Goal: Task Accomplishment & Management: Manage account settings

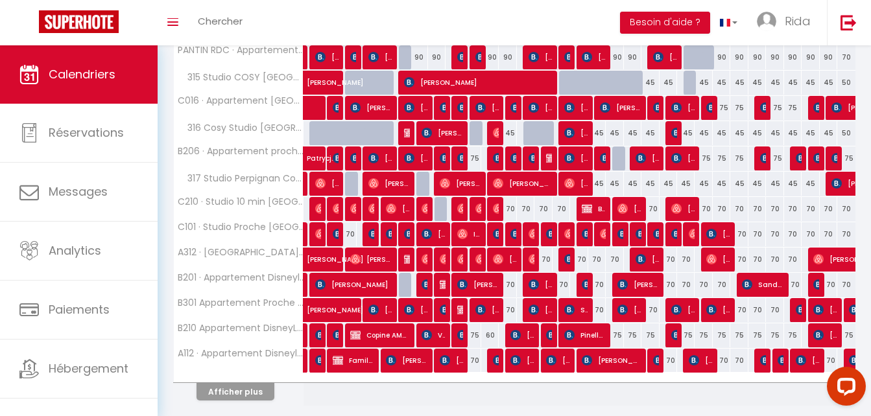
scroll to position [655, 0]
click at [224, 397] on button "Afficher plus" at bounding box center [235, 392] width 78 height 18
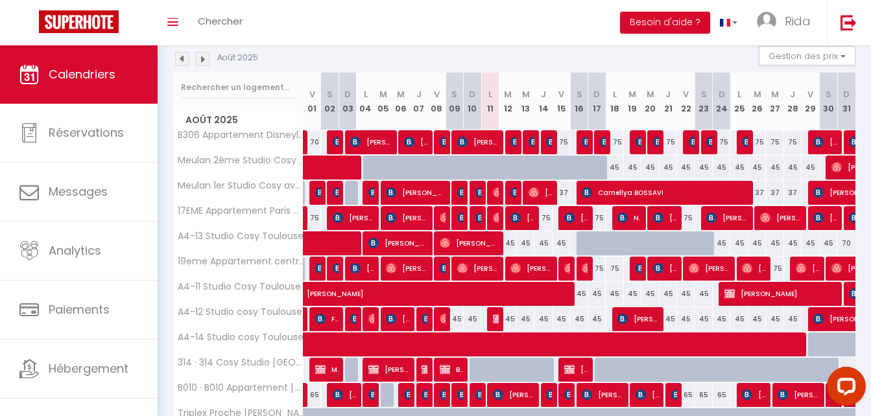
scroll to position [145, 0]
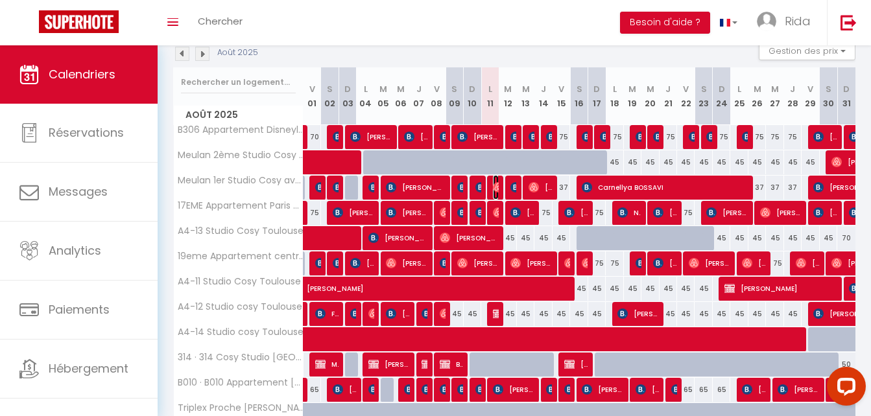
click at [493, 186] on img at bounding box center [498, 187] width 10 height 10
select select "OK"
select select "0"
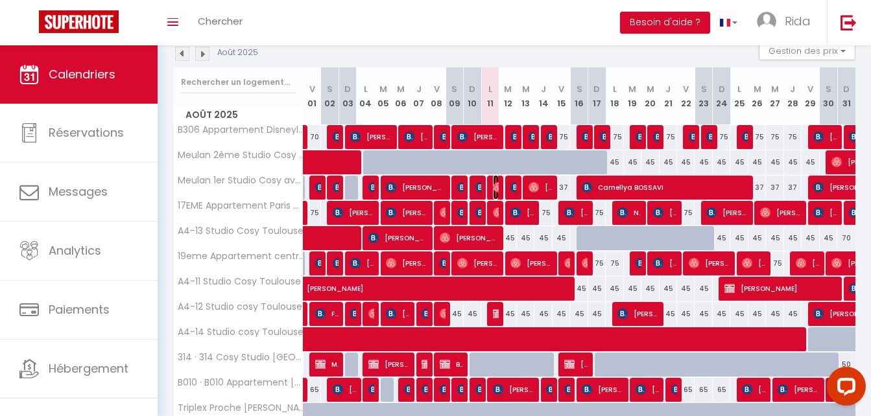
select select "1"
select select
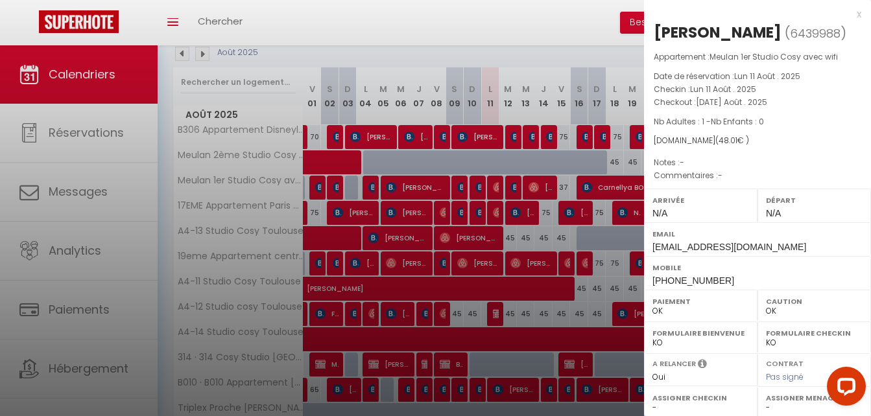
click at [480, 213] on div at bounding box center [435, 208] width 871 height 416
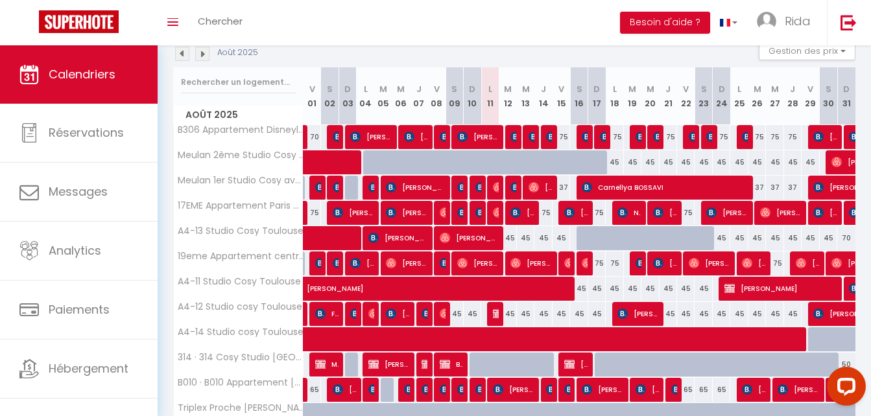
click at [480, 213] on img at bounding box center [480, 212] width 10 height 10
select select "KO"
